Goal: Navigation & Orientation: Find specific page/section

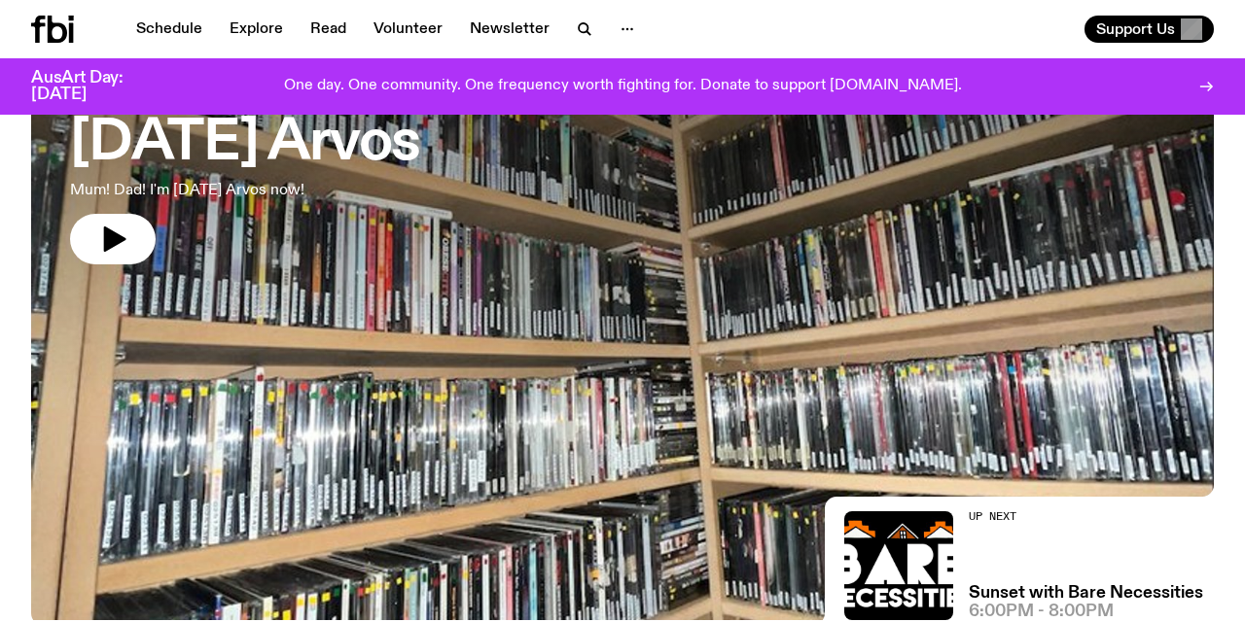
scroll to position [204, 0]
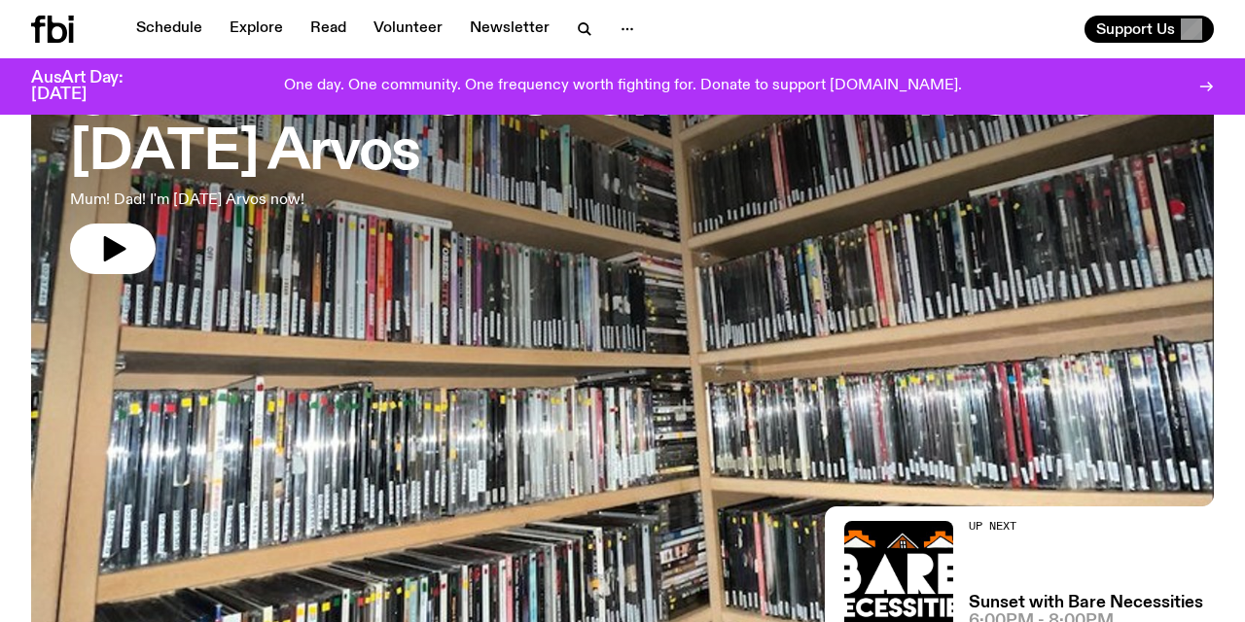
click at [429, 425] on img at bounding box center [622, 297] width 1183 height 665
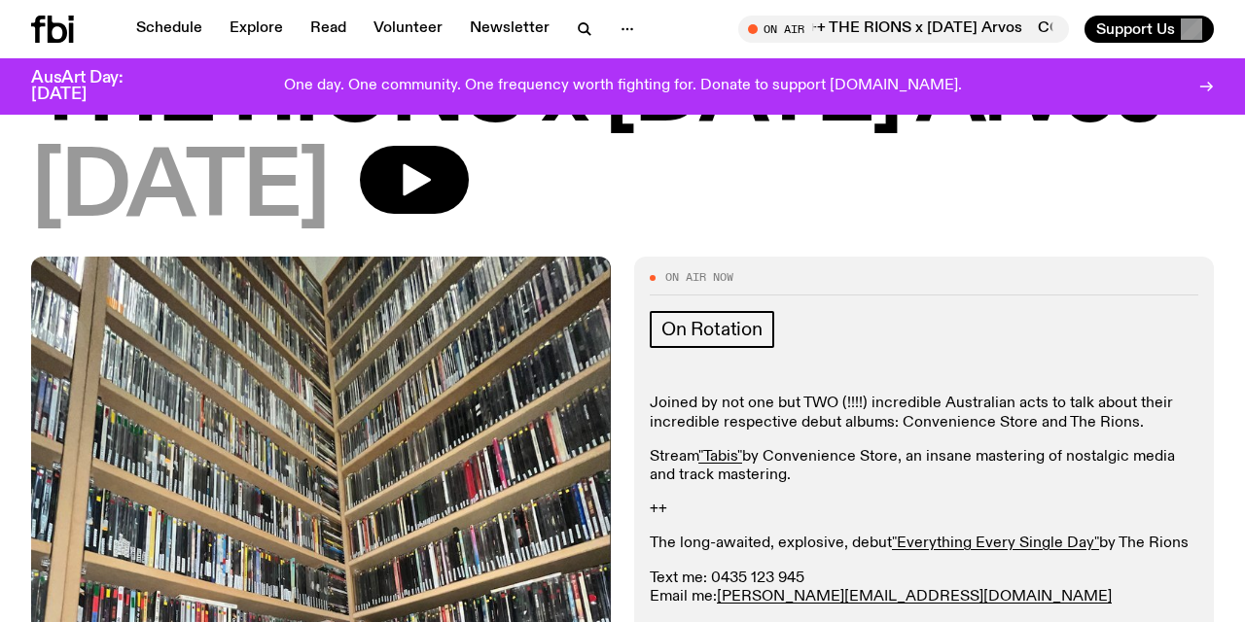
scroll to position [195, 0]
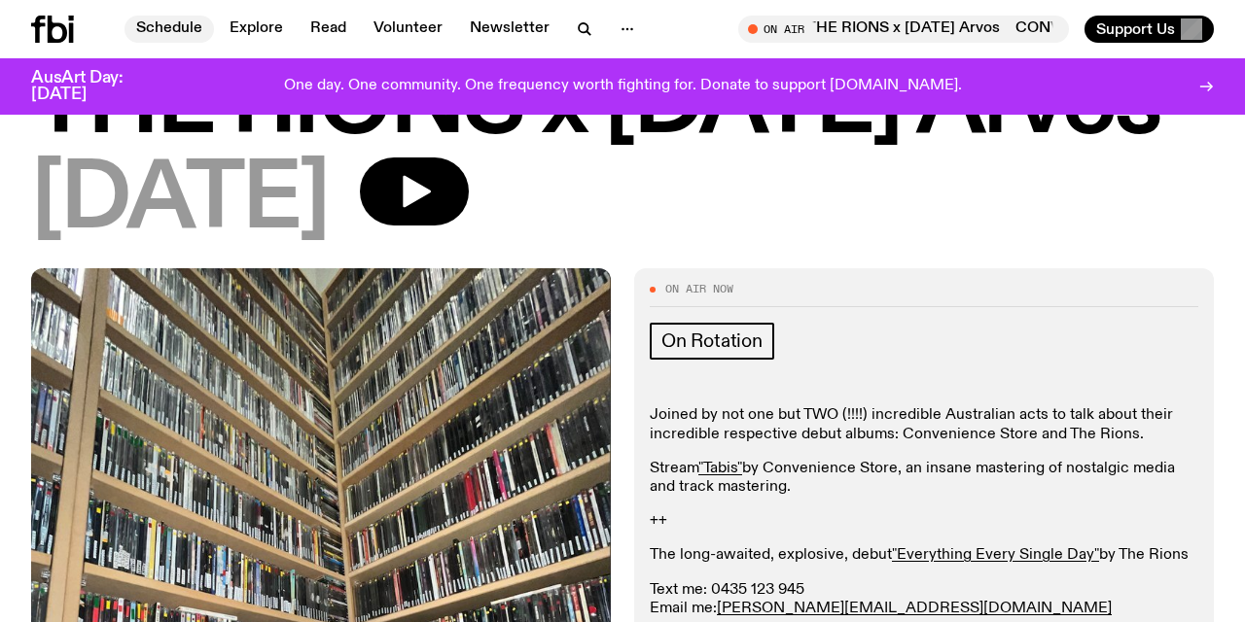
click at [172, 25] on link "Schedule" at bounding box center [168, 29] width 89 height 27
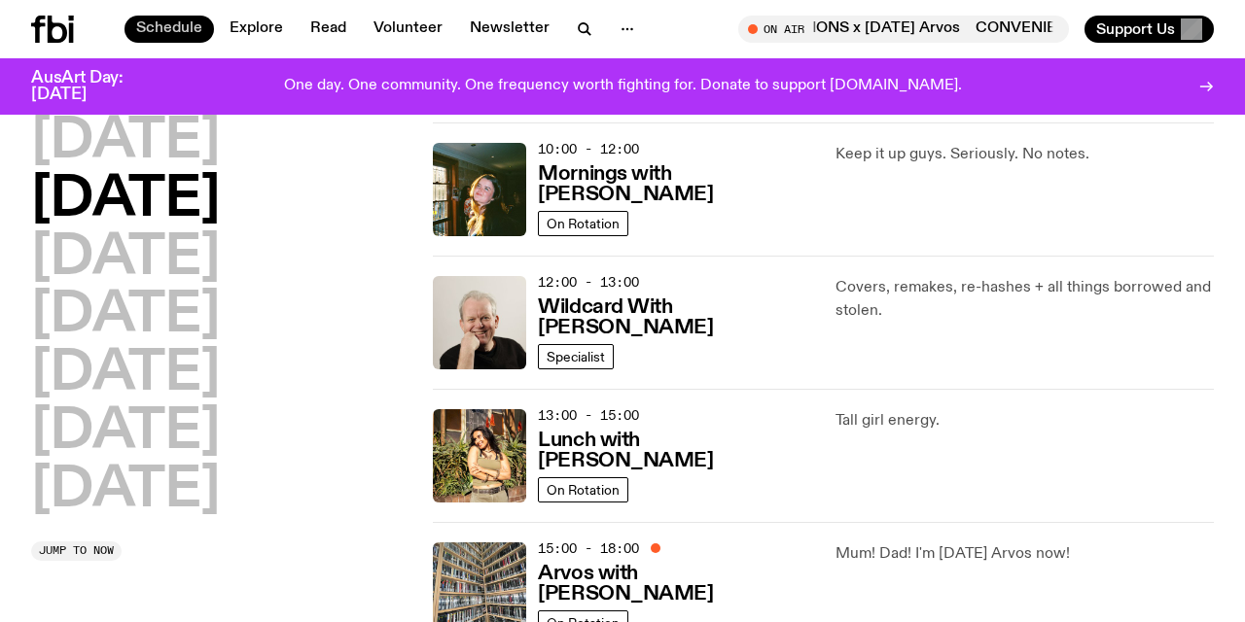
scroll to position [316, 0]
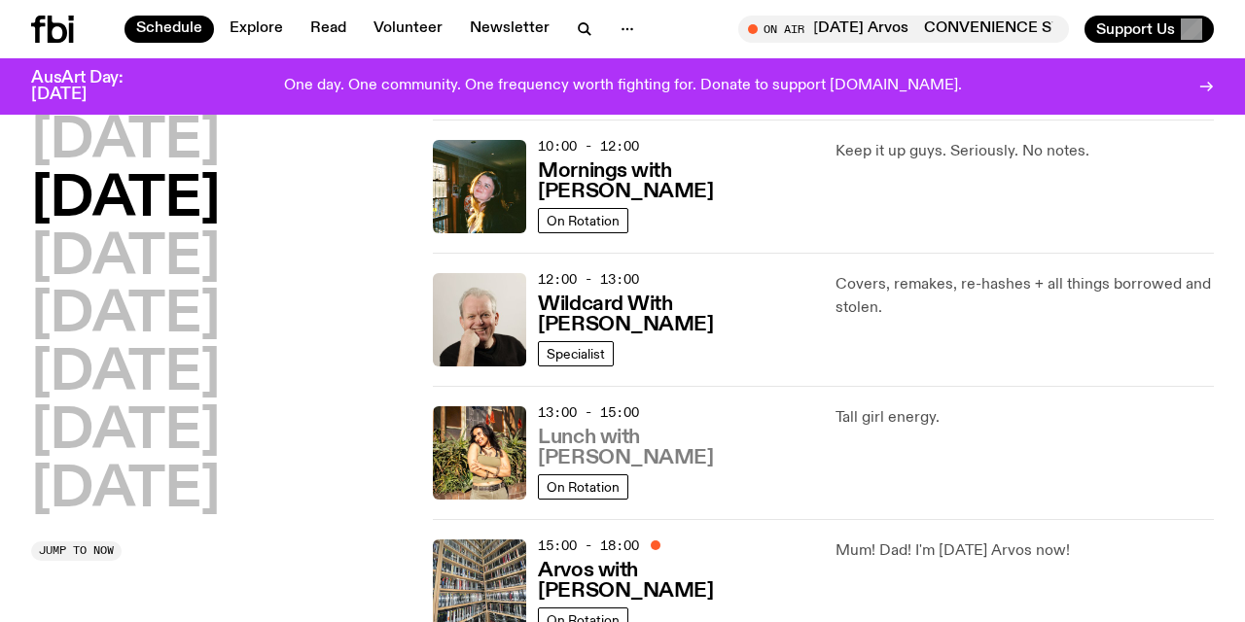
click at [698, 461] on h3 "Lunch with [PERSON_NAME]" at bounding box center [674, 448] width 273 height 41
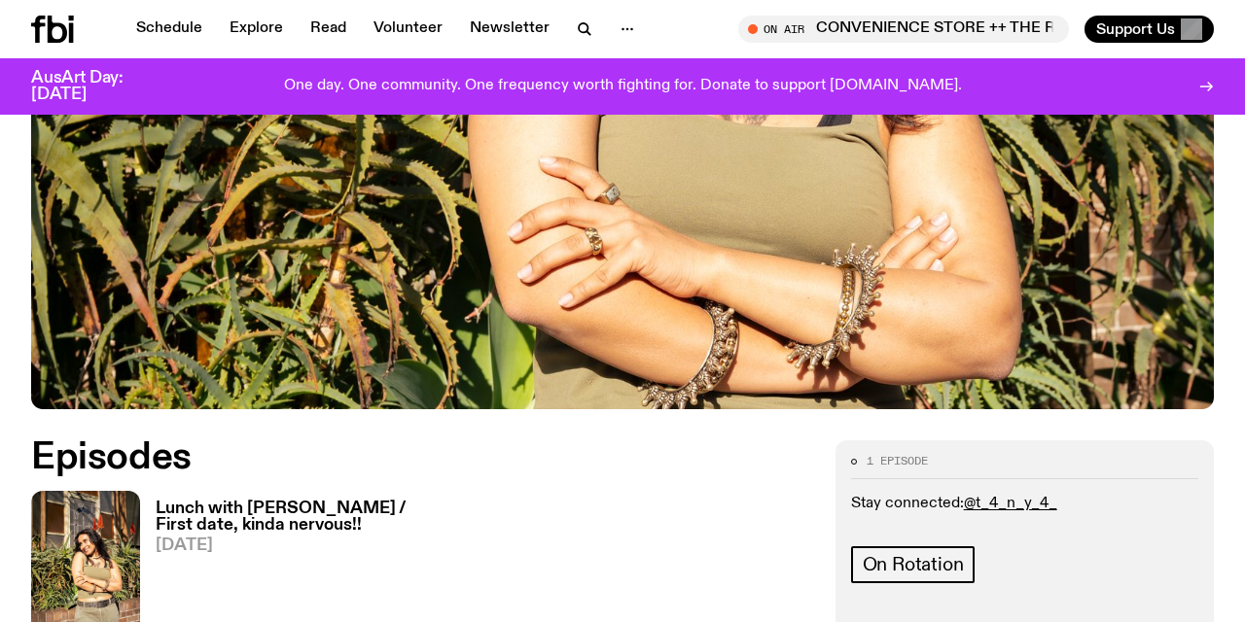
scroll to position [625, 0]
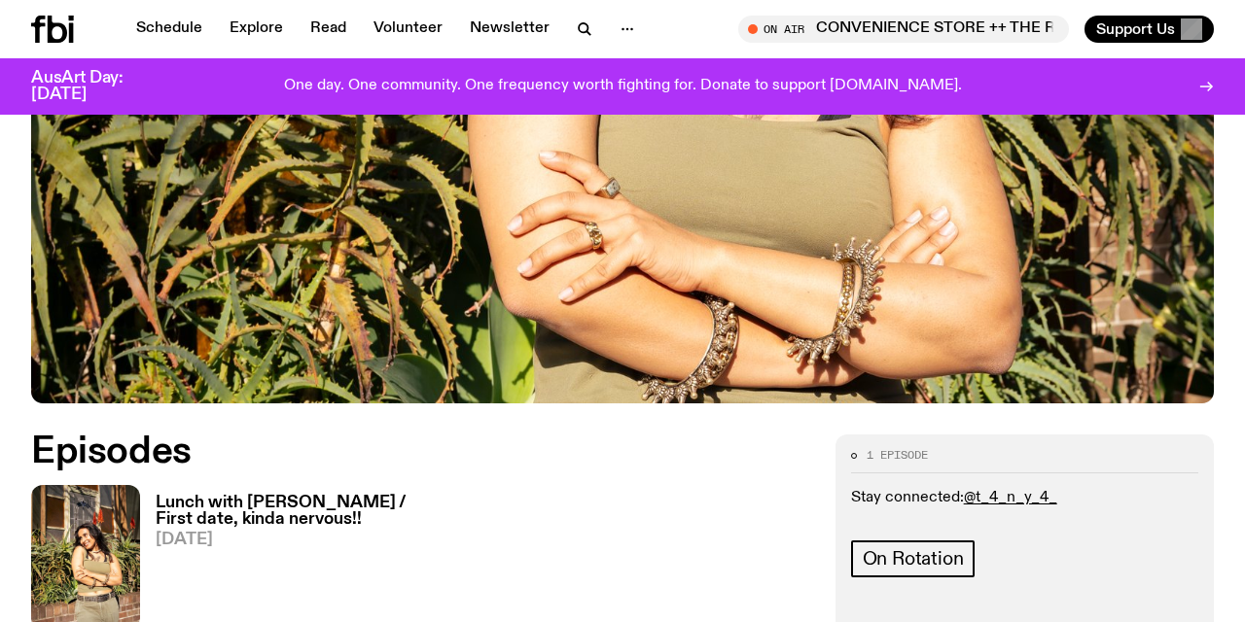
click at [264, 495] on h3 "Lunch with [PERSON_NAME] / First date, kinda nervous!!" at bounding box center [283, 511] width 254 height 33
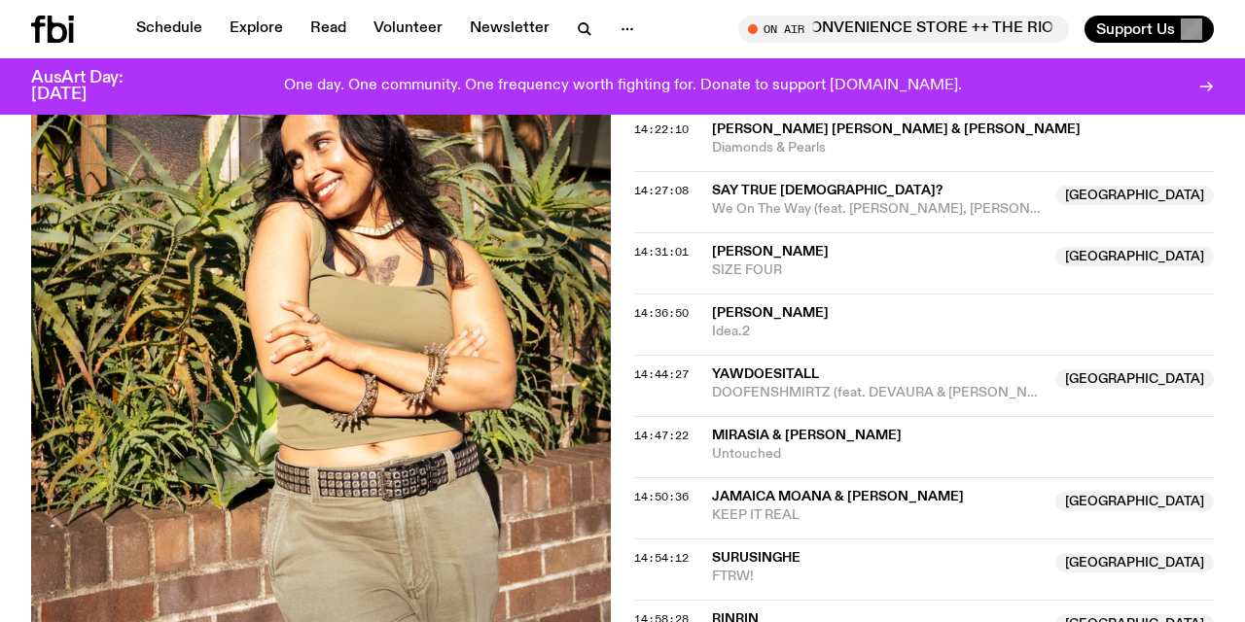
scroll to position [1908, 0]
